Goal: Information Seeking & Learning: Check status

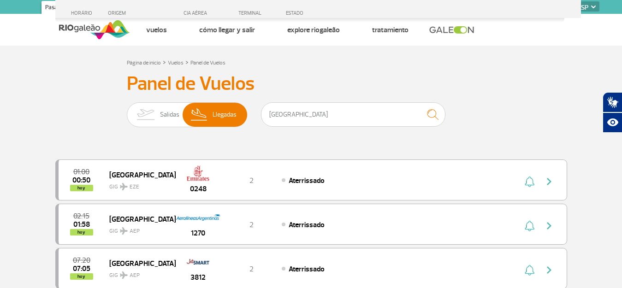
select select "es"
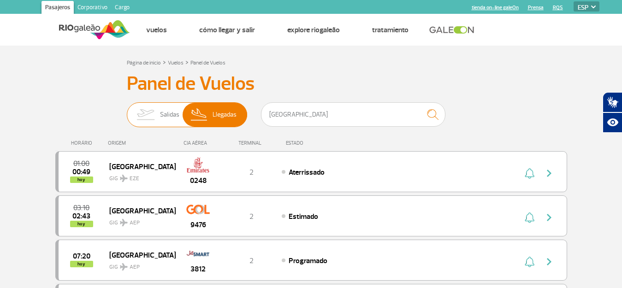
click at [171, 114] on span "Salidas" at bounding box center [169, 115] width 19 height 24
click at [127, 110] on input "[PERSON_NAME]" at bounding box center [127, 110] width 0 height 0
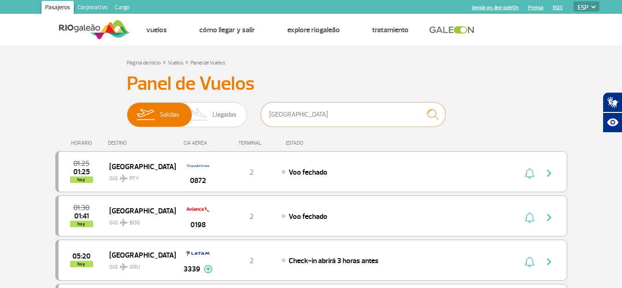
click at [359, 116] on input "[GEOGRAPHIC_DATA]" at bounding box center [353, 114] width 184 height 24
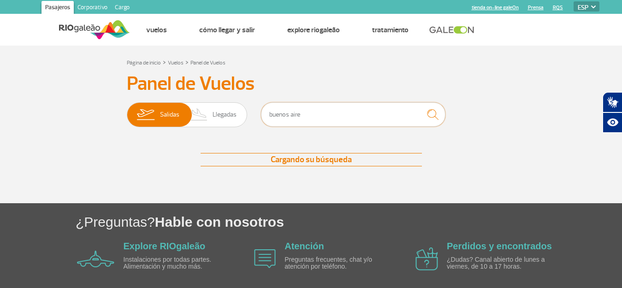
type input "[GEOGRAPHIC_DATA]"
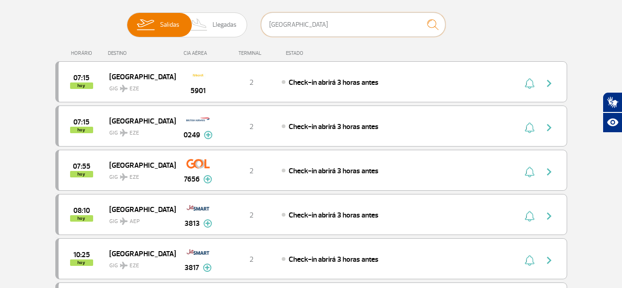
scroll to position [92, 0]
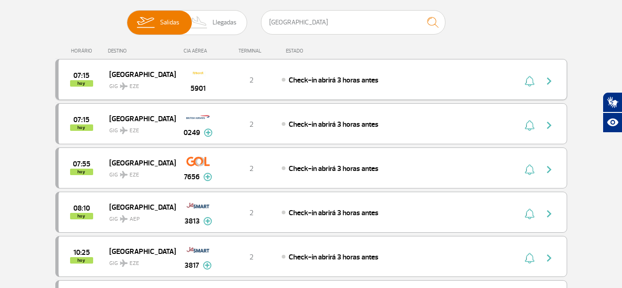
click at [547, 82] on img "button" at bounding box center [548, 81] width 11 height 11
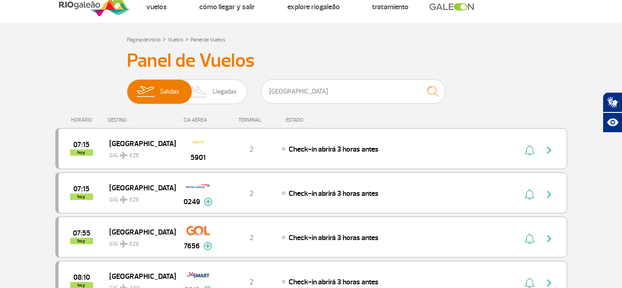
scroll to position [46, 0]
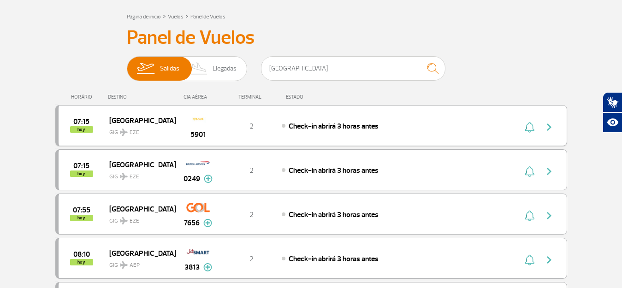
click at [532, 129] on img "button" at bounding box center [529, 127] width 10 height 11
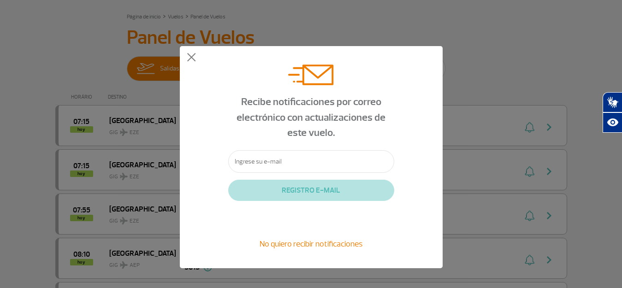
click at [348, 156] on input "text" at bounding box center [311, 161] width 166 height 23
click at [342, 160] on input "text" at bounding box center [311, 161] width 166 height 23
type input "c"
click at [187, 53] on button at bounding box center [191, 57] width 9 height 9
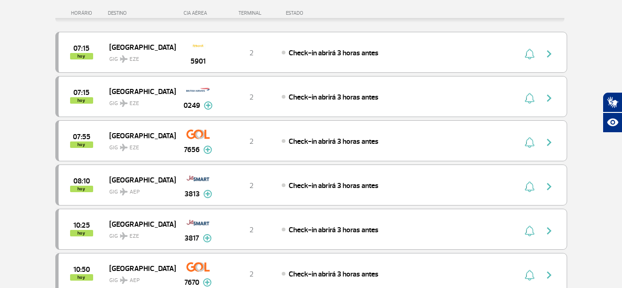
scroll to position [138, 0]
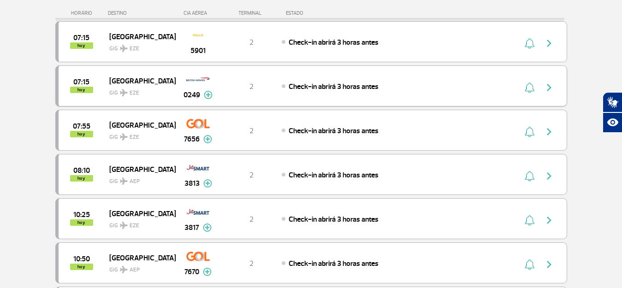
click at [204, 94] on img at bounding box center [208, 95] width 9 height 8
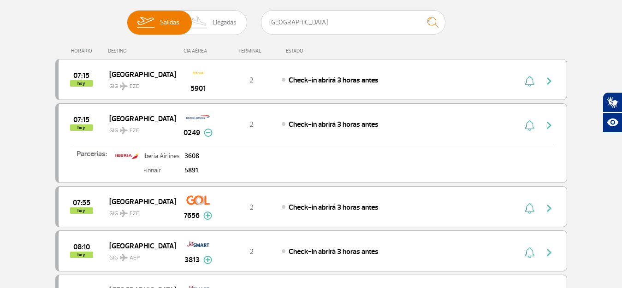
scroll to position [46, 0]
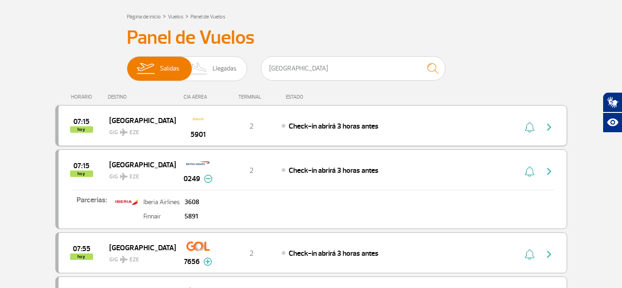
click at [198, 134] on span "5901" at bounding box center [197, 134] width 15 height 11
click at [551, 132] on img "button" at bounding box center [548, 127] width 11 height 11
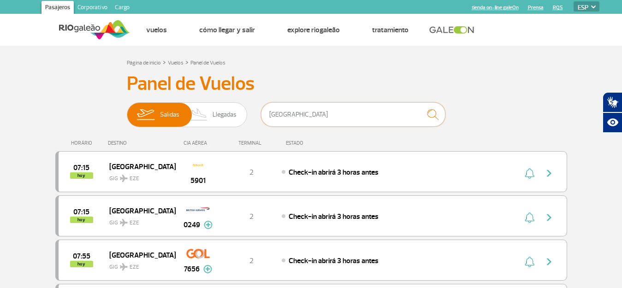
drag, startPoint x: 323, startPoint y: 112, endPoint x: 207, endPoint y: 75, distance: 122.4
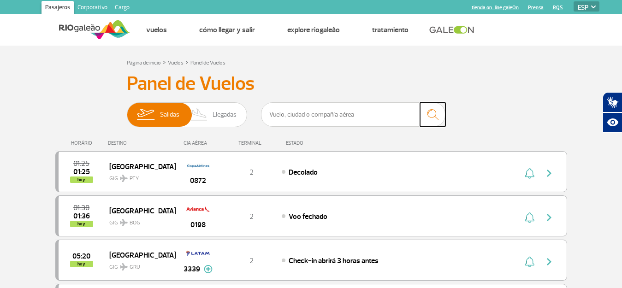
click at [431, 112] on img "submit" at bounding box center [432, 114] width 20 height 19
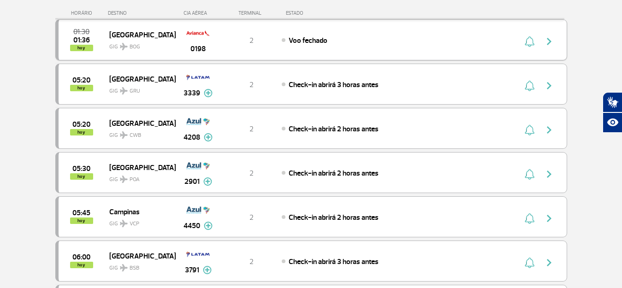
scroll to position [230, 0]
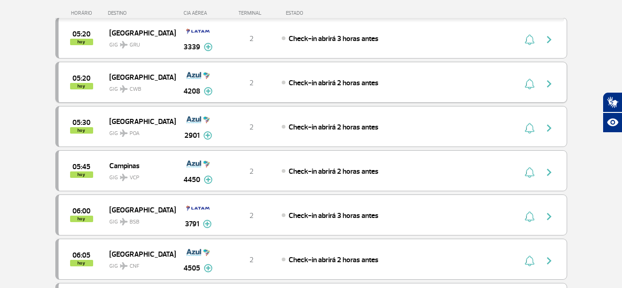
click at [549, 84] on img "button" at bounding box center [548, 83] width 11 height 11
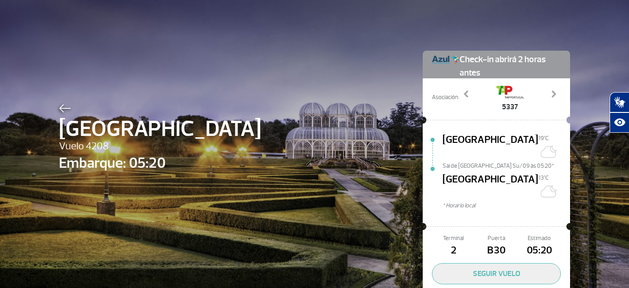
click at [65, 109] on img at bounding box center [65, 108] width 12 height 8
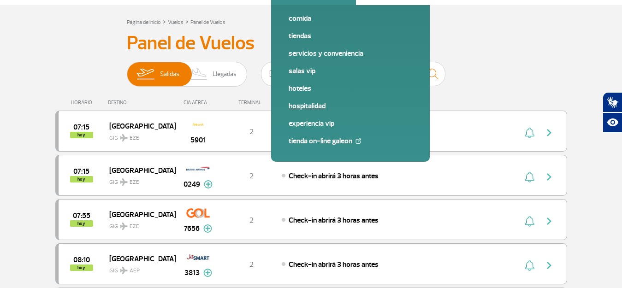
scroll to position [46, 0]
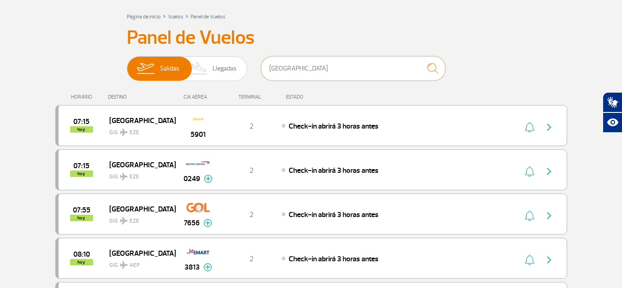
drag, startPoint x: 324, startPoint y: 64, endPoint x: 246, endPoint y: 49, distance: 79.7
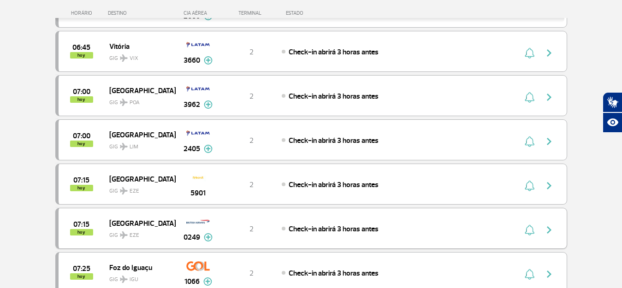
scroll to position [960, 0]
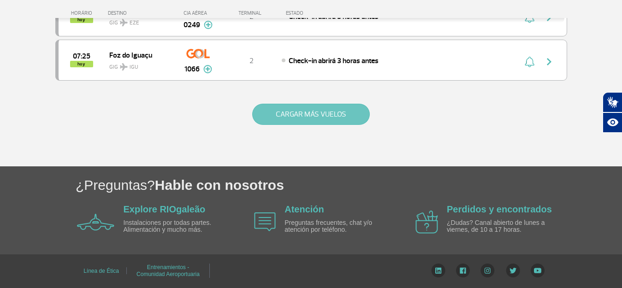
click at [343, 111] on button "CARGAR MÁS VUELOS" at bounding box center [310, 114] width 117 height 21
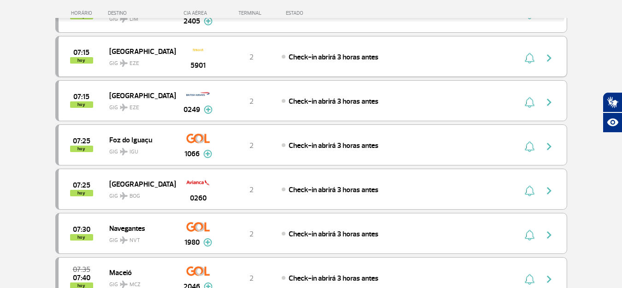
scroll to position [968, 0]
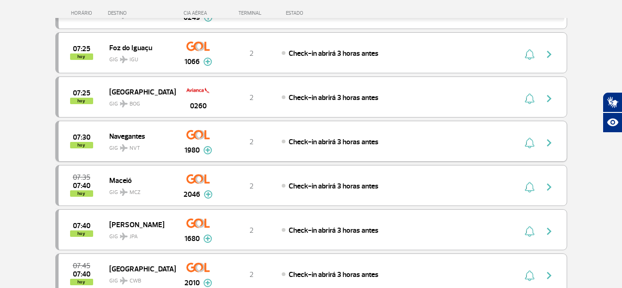
click at [551, 142] on img "button" at bounding box center [548, 142] width 11 height 11
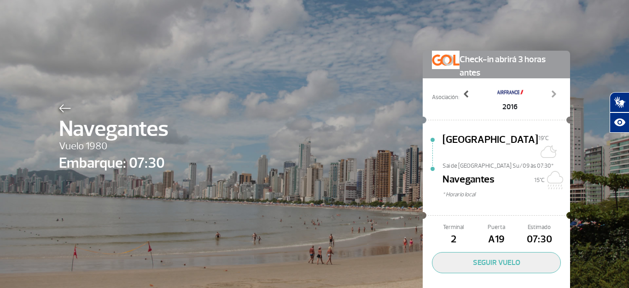
click at [465, 93] on span at bounding box center [466, 93] width 9 height 9
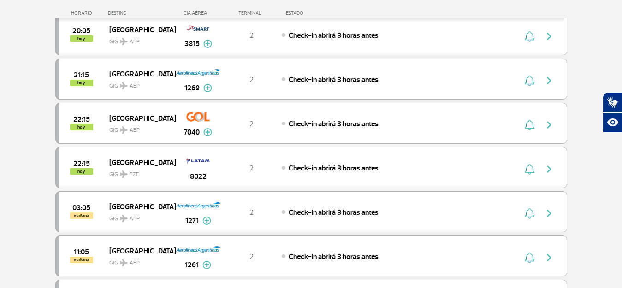
scroll to position [355, 0]
